Goal: Information Seeking & Learning: Learn about a topic

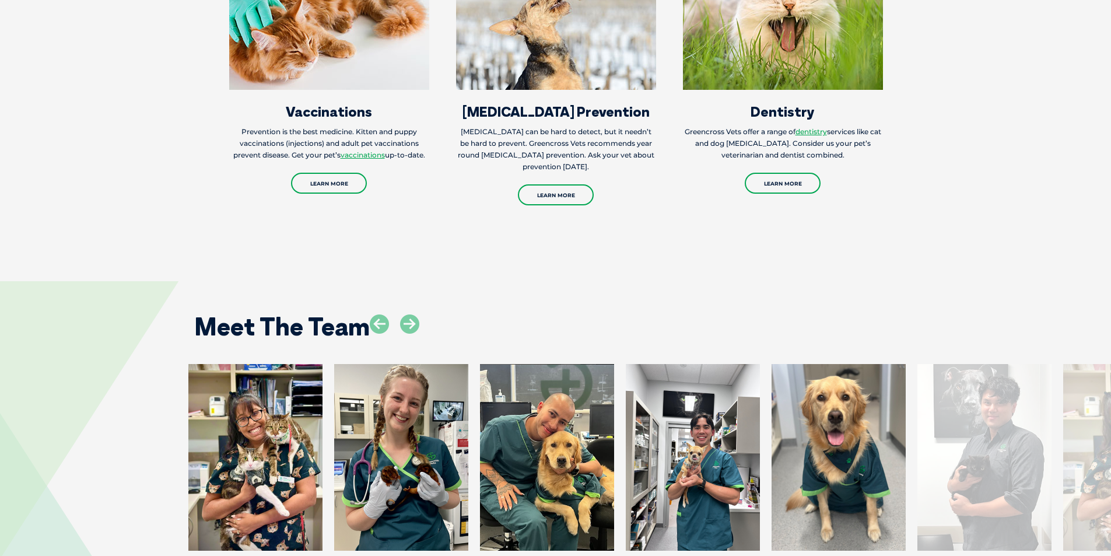
scroll to position [1808, 0]
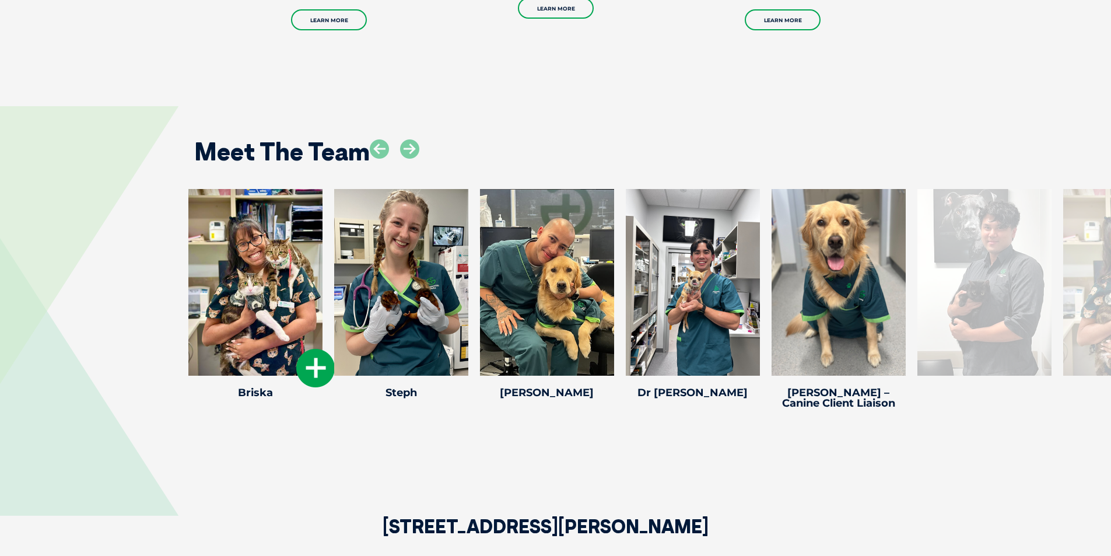
click at [316, 363] on icon at bounding box center [315, 368] width 39 height 39
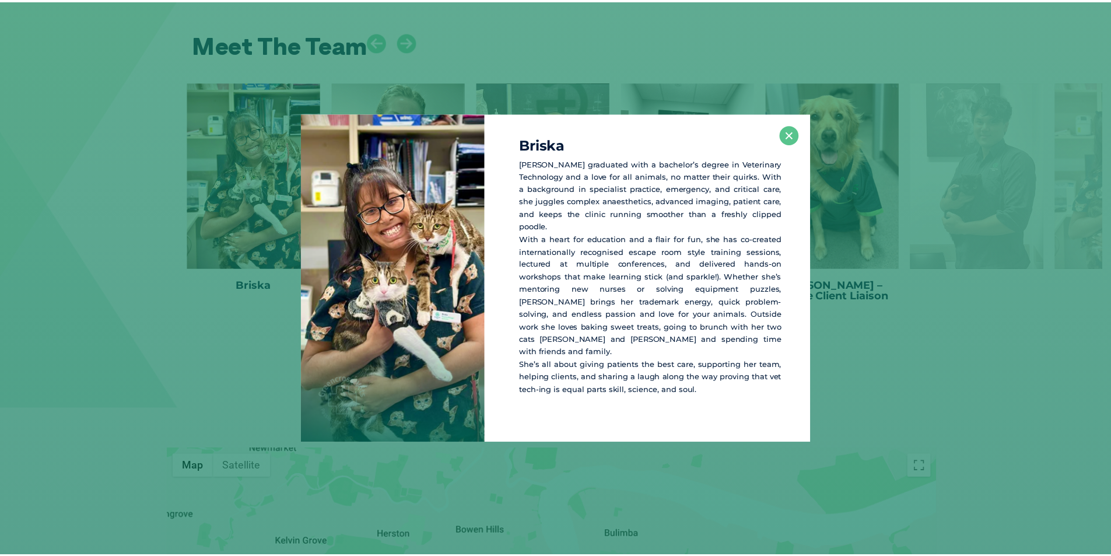
scroll to position [1918, 0]
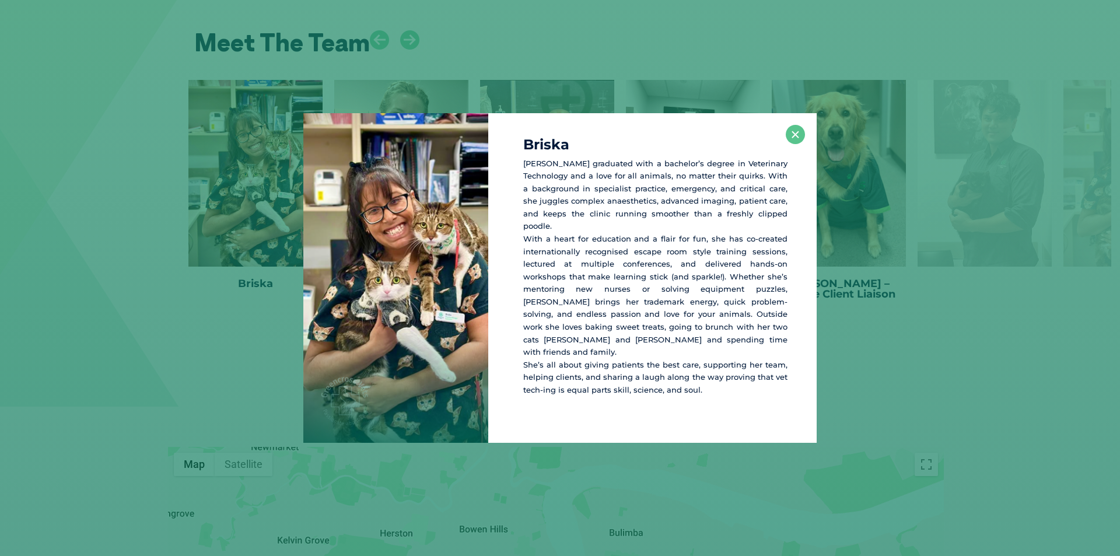
click at [863, 349] on div "[PERSON_NAME] graduated with a bachelor’s degree in Veterinary Technology and a…" at bounding box center [560, 278] width 1111 height 330
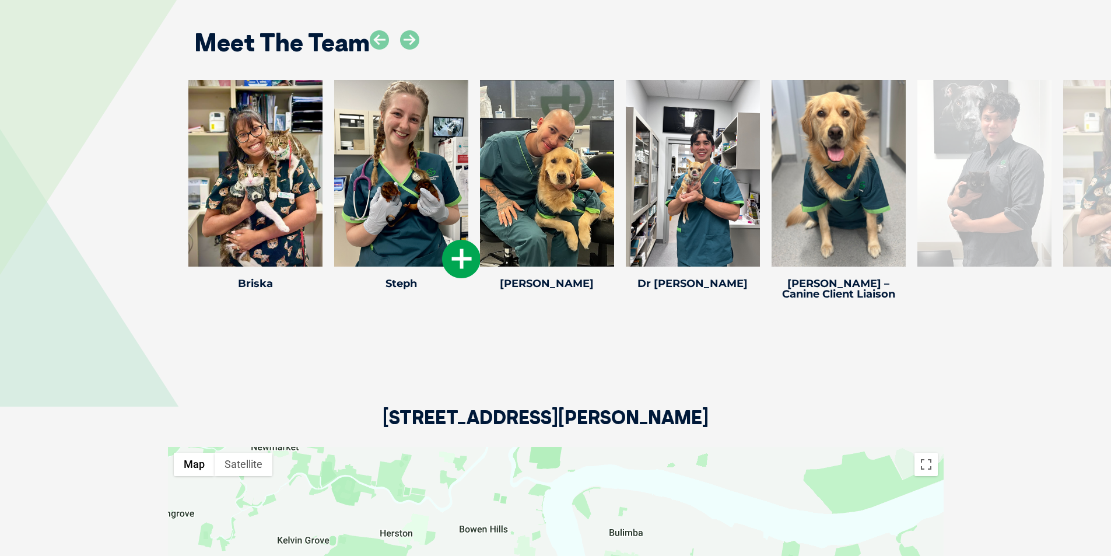
click at [460, 260] on icon at bounding box center [461, 259] width 39 height 39
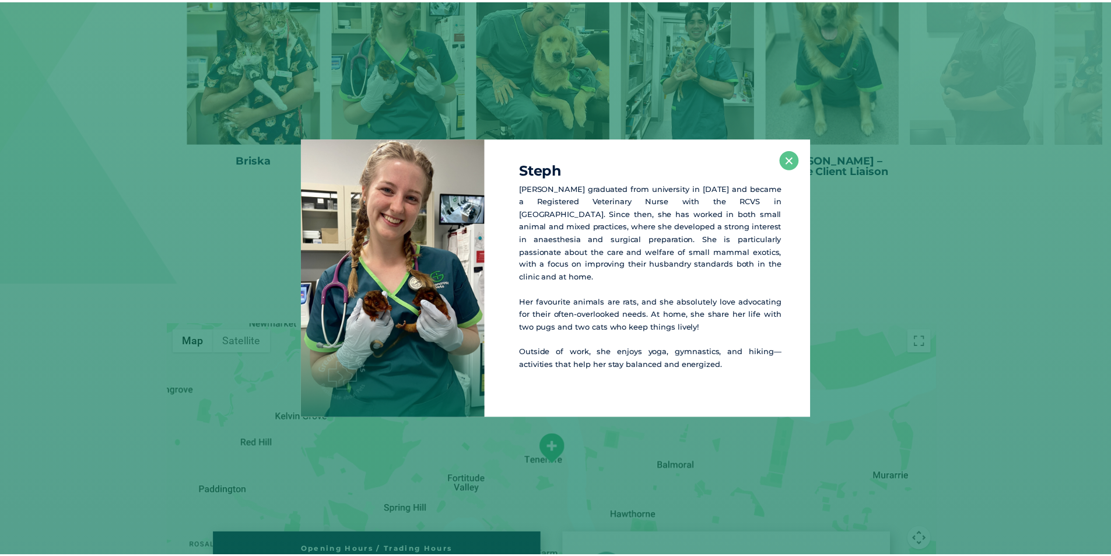
scroll to position [2042, 0]
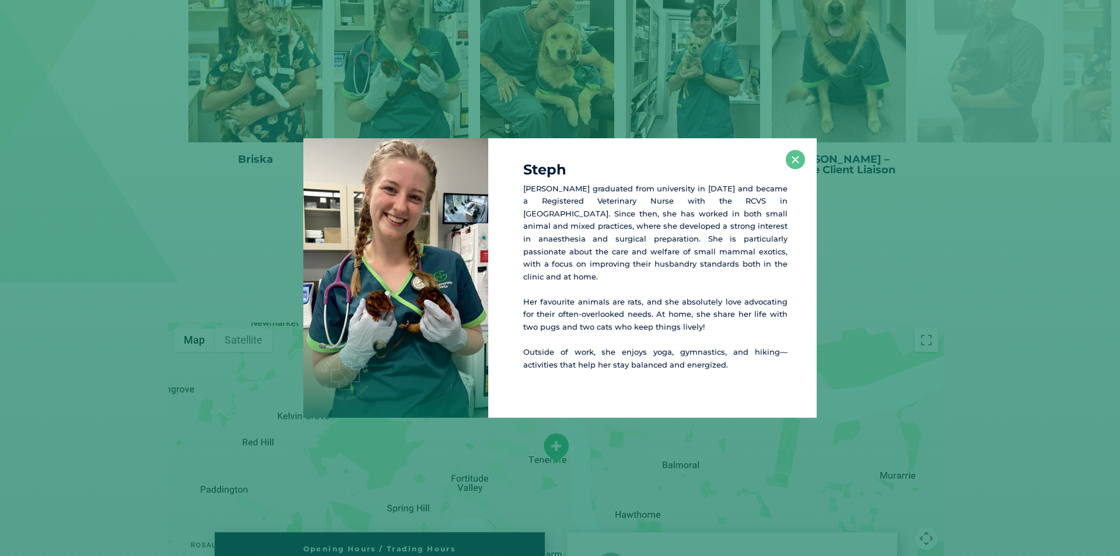
click at [865, 257] on div "Steph [PERSON_NAME] graduated from university in [DATE] and became a Registered…" at bounding box center [560, 278] width 1111 height 280
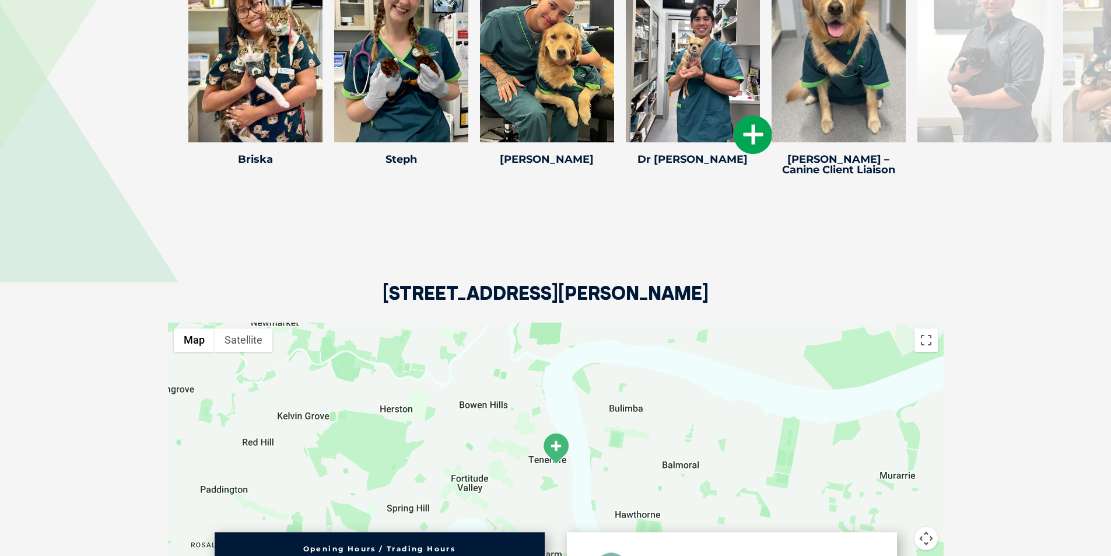
scroll to position [1983, 0]
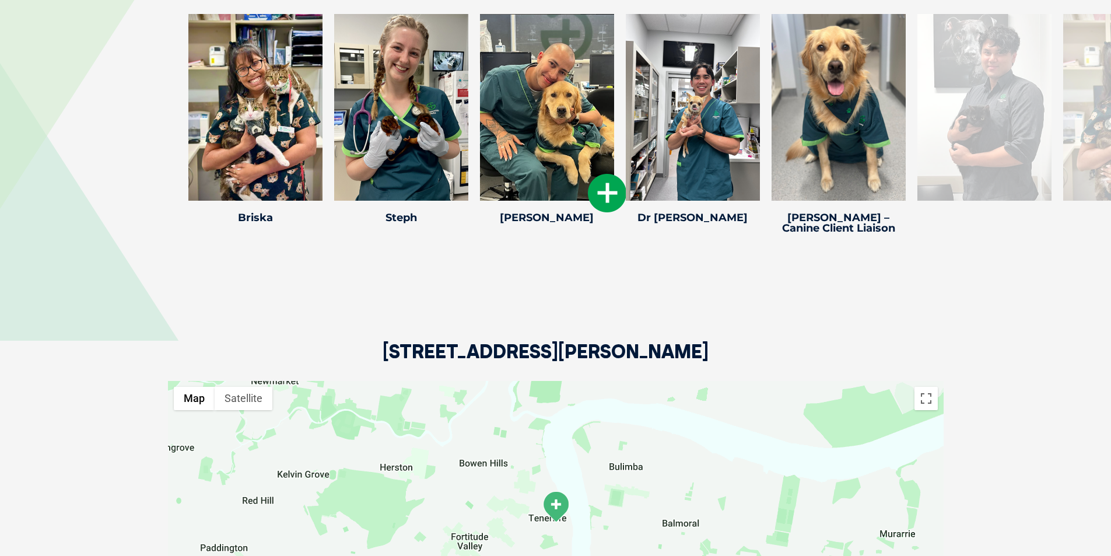
click at [597, 191] on icon at bounding box center [607, 193] width 39 height 39
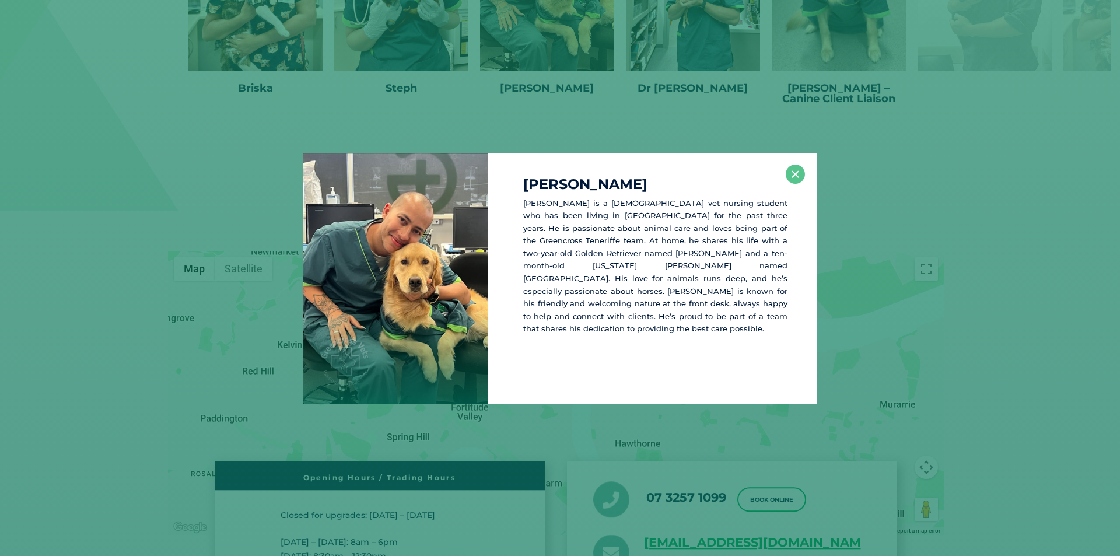
scroll to position [2115, 0]
click at [920, 239] on div "[PERSON_NAME] is a [DEMOGRAPHIC_DATA] vet nursing student who has been living i…" at bounding box center [560, 278] width 1111 height 251
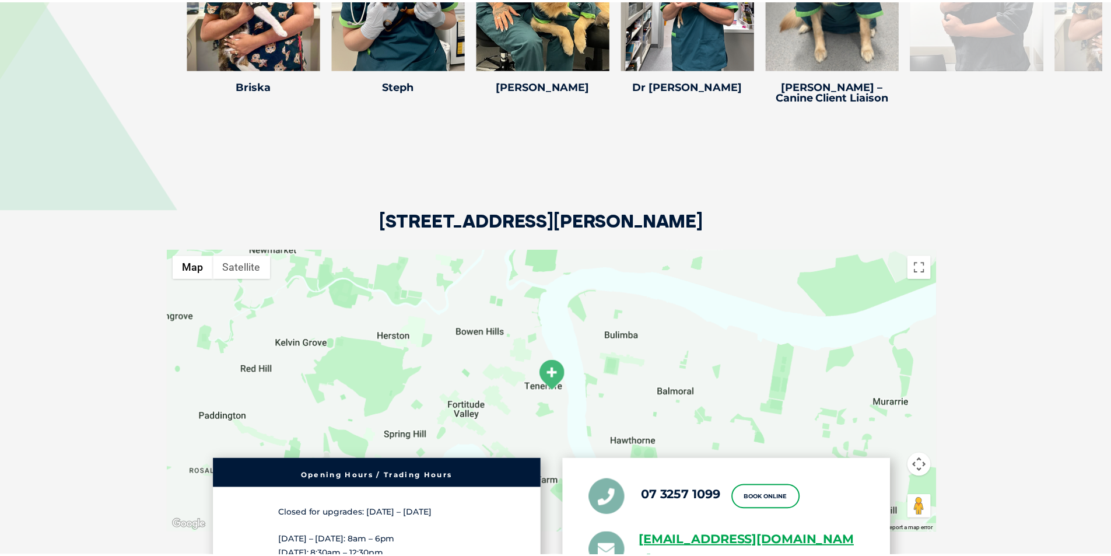
scroll to position [1940, 0]
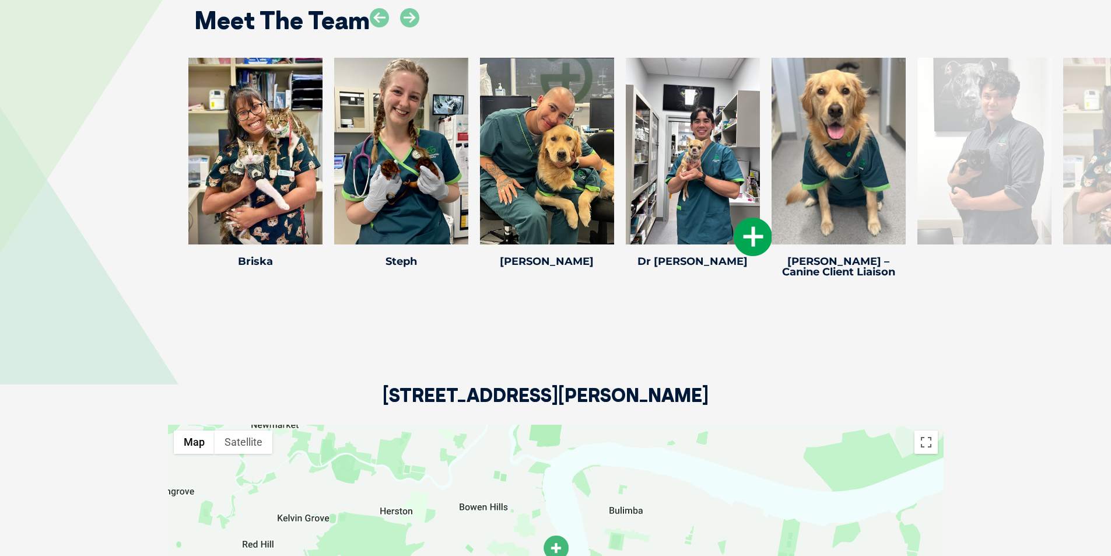
click at [740, 239] on icon at bounding box center [753, 237] width 39 height 39
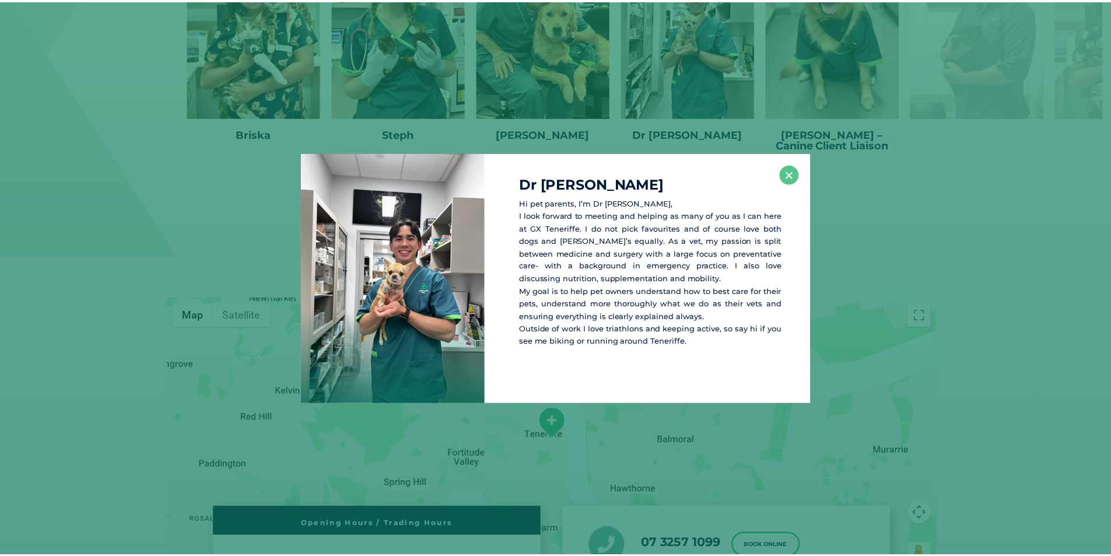
scroll to position [2071, 0]
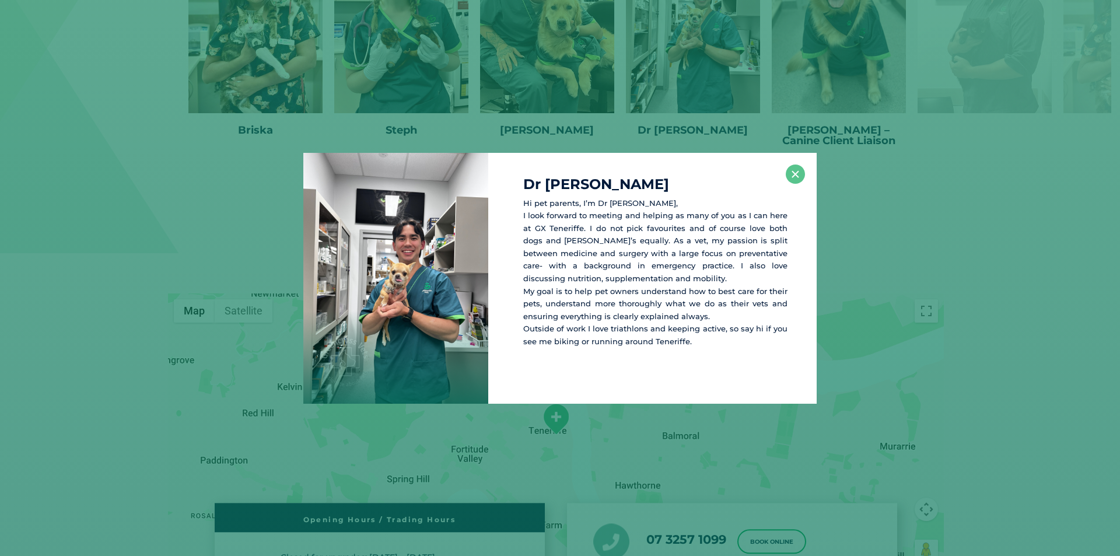
click at [976, 237] on div "Dr [PERSON_NAME] Hi pet parents, I’m Dr [PERSON_NAME], I look forward to meetin…" at bounding box center [560, 278] width 1111 height 251
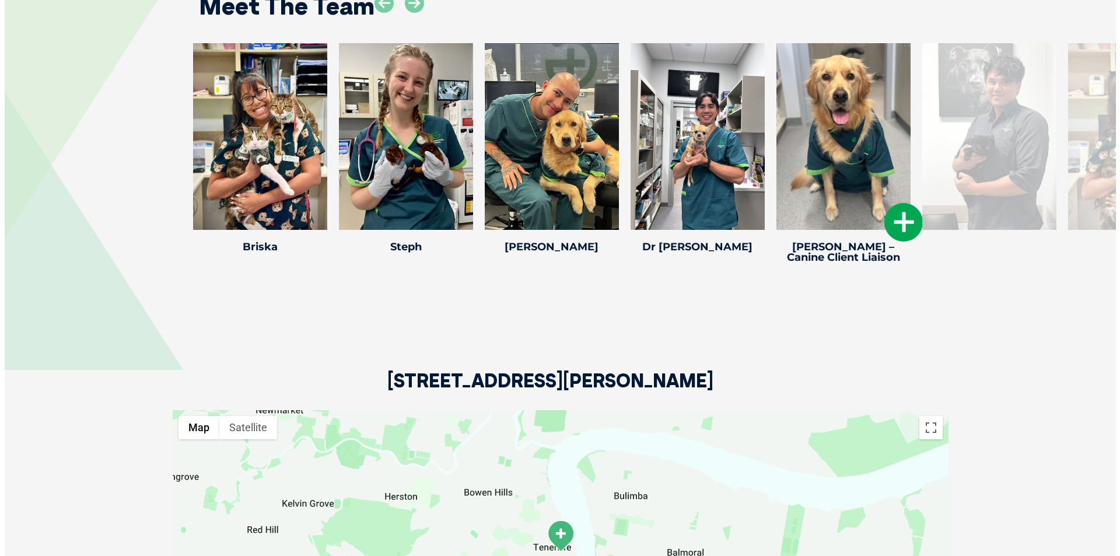
scroll to position [1838, 0]
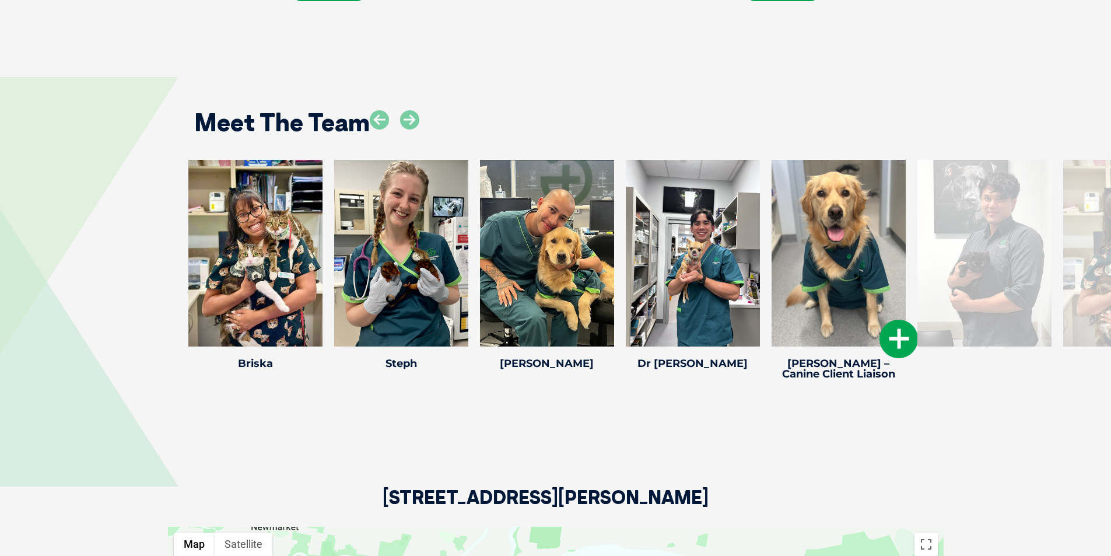
click at [894, 332] on icon at bounding box center [899, 339] width 39 height 39
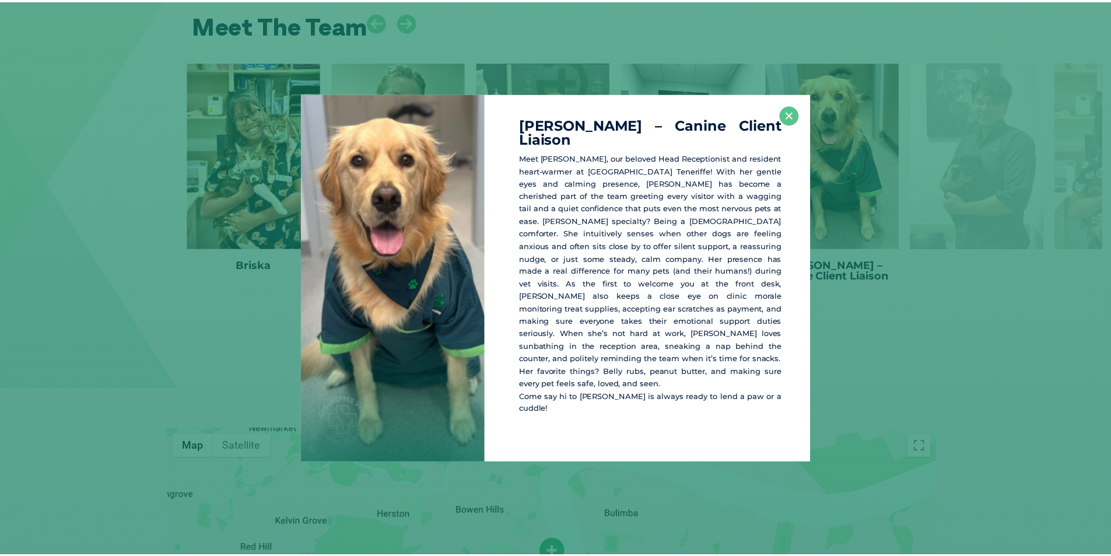
scroll to position [1937, 0]
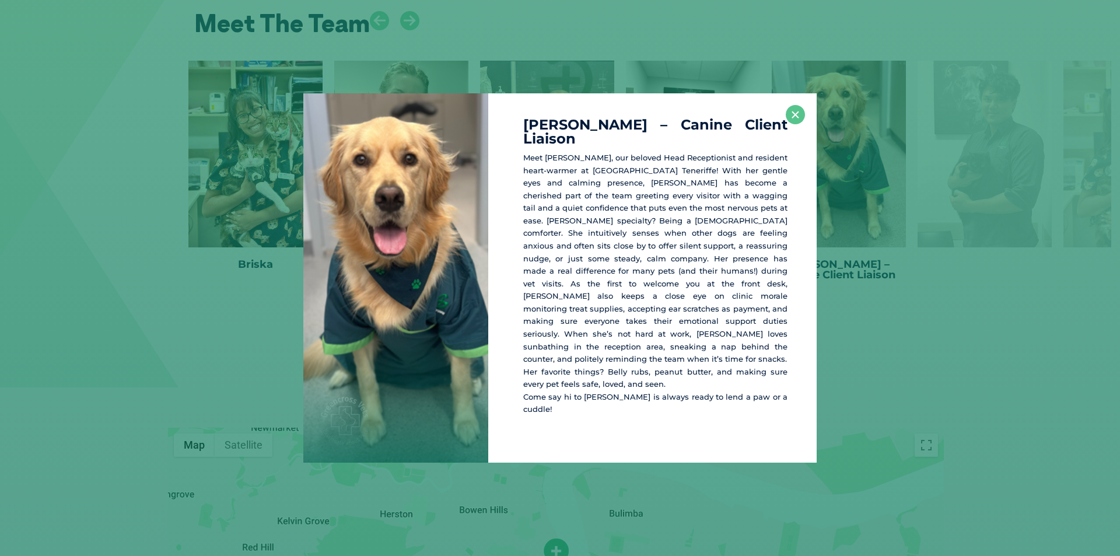
click at [859, 313] on div "[PERSON_NAME] – Canine Client Liaison Her favorite things? Belly rubs, peanut b…" at bounding box center [560, 277] width 1111 height 369
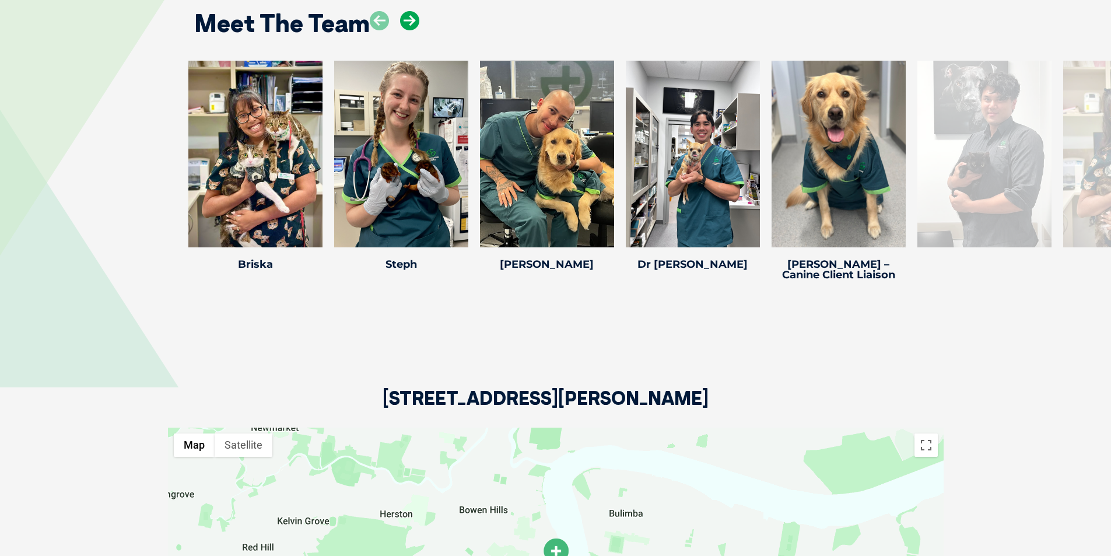
click at [409, 20] on icon at bounding box center [409, 20] width 19 height 19
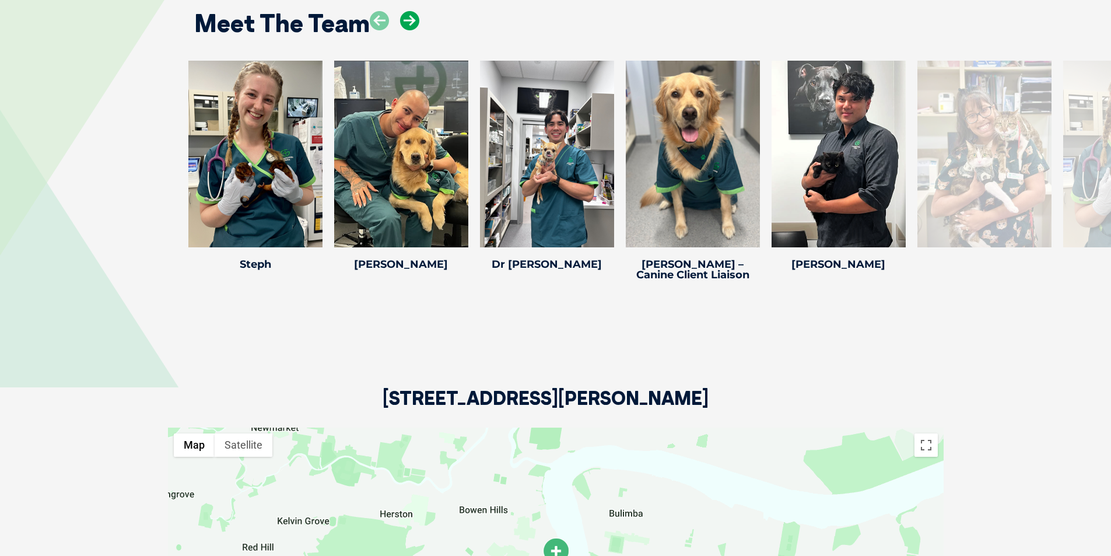
click at [409, 20] on icon at bounding box center [409, 20] width 19 height 19
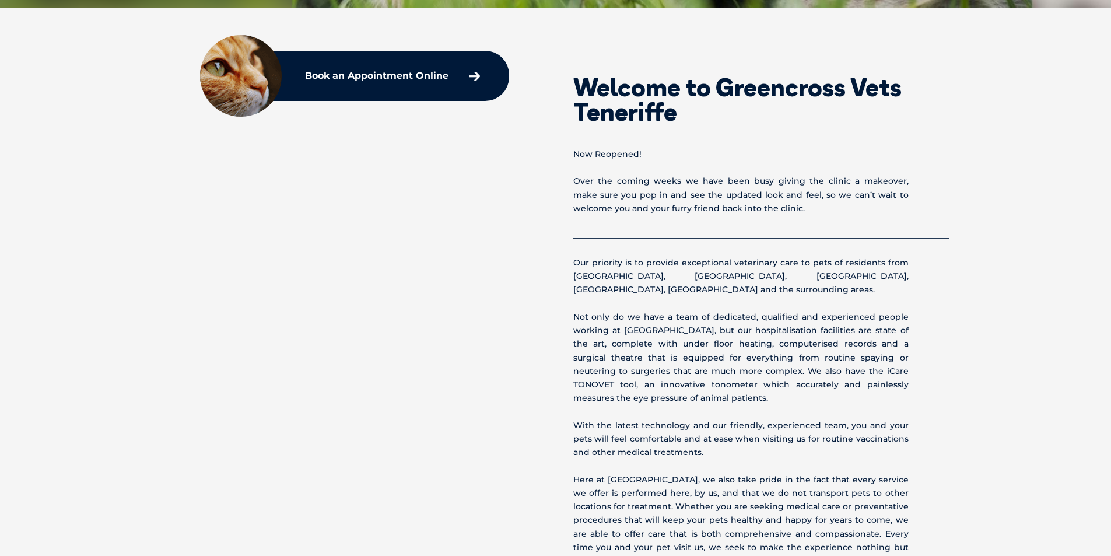
scroll to position [12, 0]
